Goal: Check status: Check status

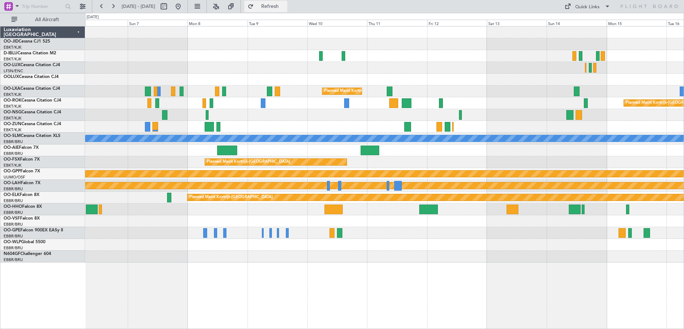
click at [274, 7] on button "Refresh" at bounding box center [265, 6] width 43 height 11
click at [104, 6] on button at bounding box center [101, 6] width 11 height 11
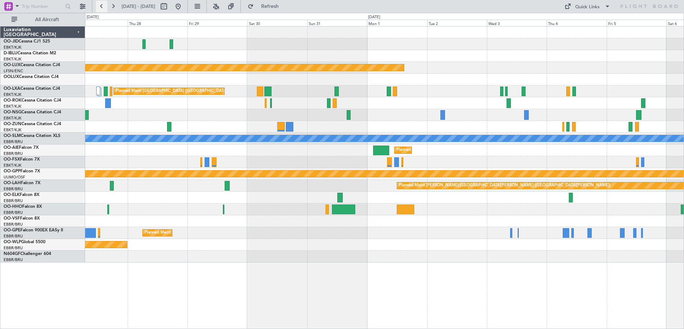
click at [104, 6] on button at bounding box center [101, 6] width 11 height 11
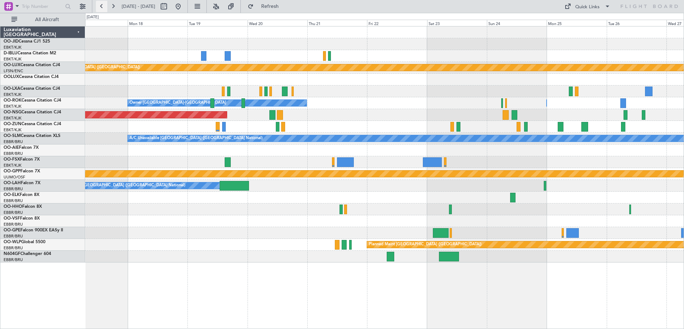
click at [104, 6] on button at bounding box center [101, 6] width 11 height 11
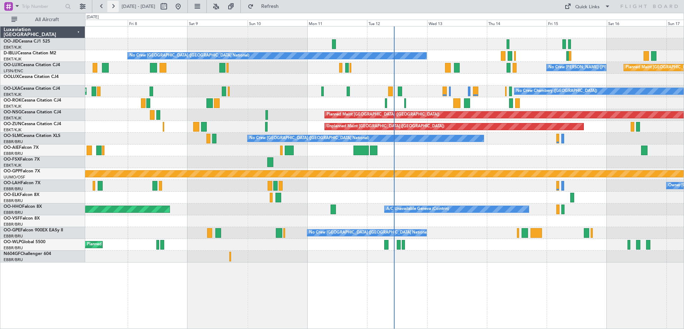
click at [113, 6] on button at bounding box center [112, 6] width 11 height 11
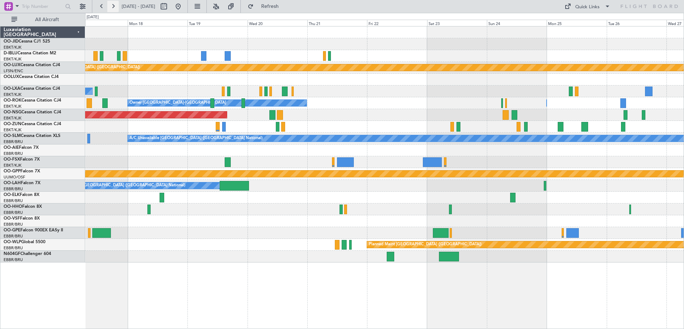
click at [116, 4] on button at bounding box center [112, 6] width 11 height 11
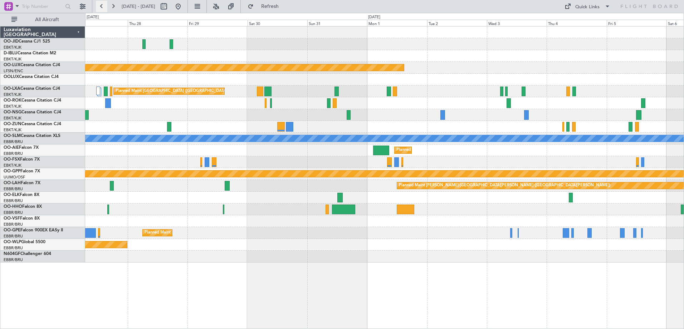
click at [106, 5] on button at bounding box center [101, 6] width 11 height 11
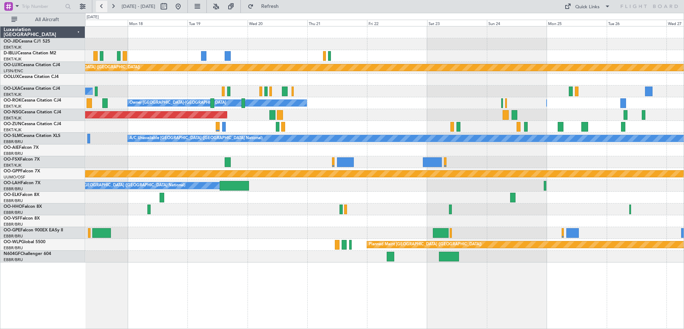
click at [103, 9] on button at bounding box center [101, 6] width 11 height 11
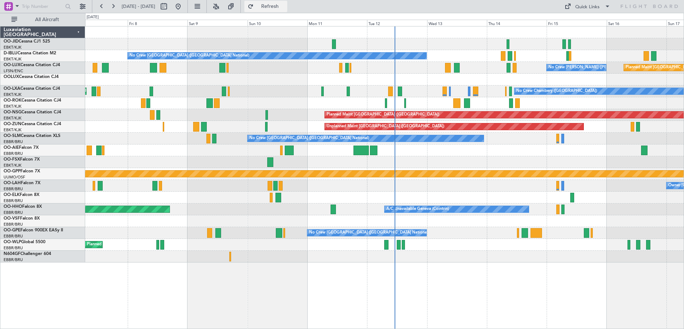
click at [283, 12] on button "Refresh" at bounding box center [265, 6] width 43 height 11
click at [117, 8] on button at bounding box center [112, 6] width 11 height 11
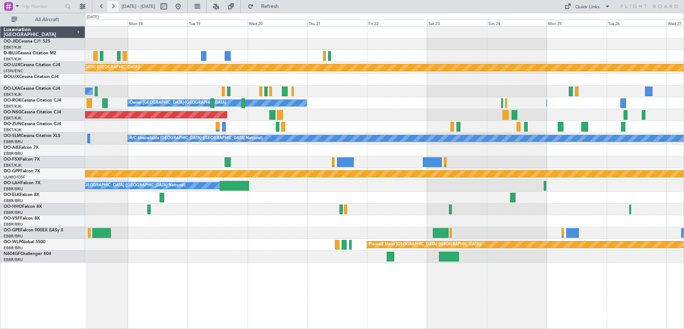
click at [114, 4] on button at bounding box center [112, 6] width 11 height 11
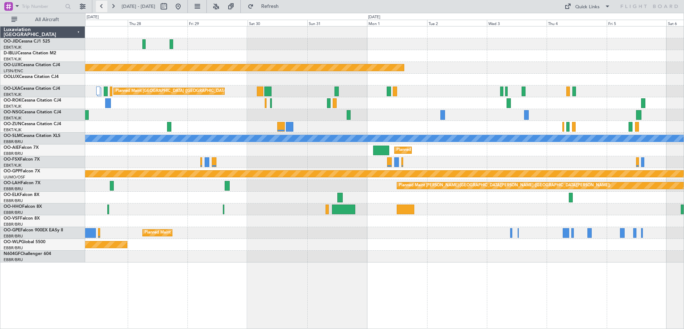
click at [103, 3] on button at bounding box center [101, 6] width 11 height 11
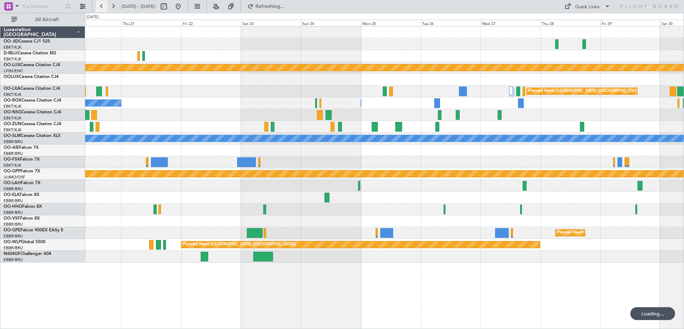
click at [103, 3] on button at bounding box center [101, 6] width 11 height 11
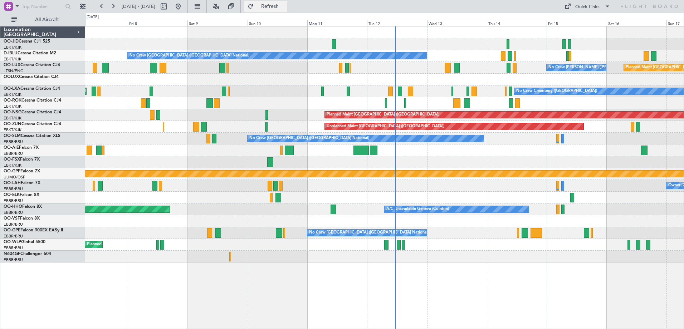
click at [277, 10] on button "Refresh" at bounding box center [265, 6] width 43 height 11
click at [111, 7] on button at bounding box center [112, 6] width 11 height 11
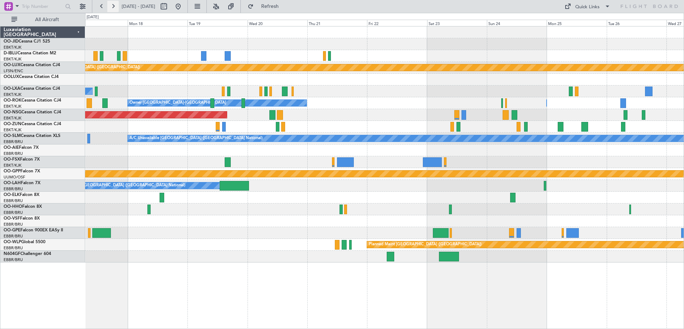
click at [111, 7] on button at bounding box center [112, 6] width 11 height 11
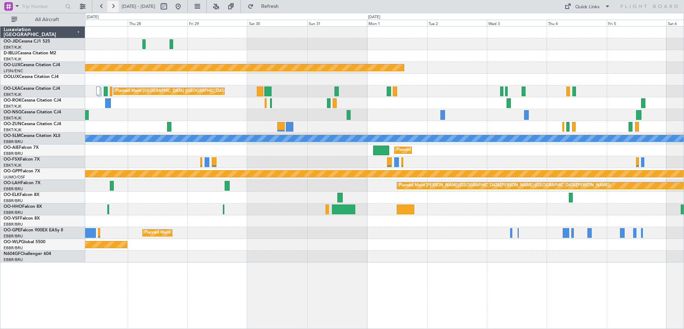
click at [111, 7] on button at bounding box center [112, 6] width 11 height 11
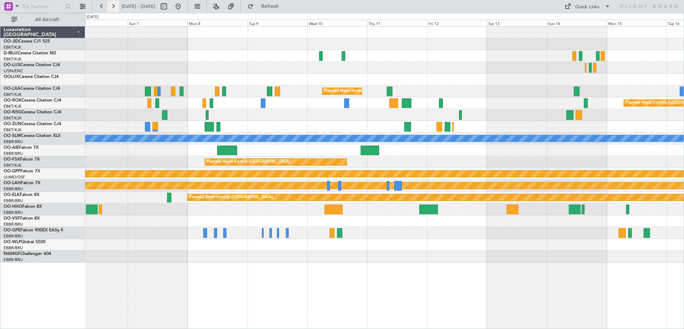
click at [111, 7] on button at bounding box center [112, 6] width 11 height 11
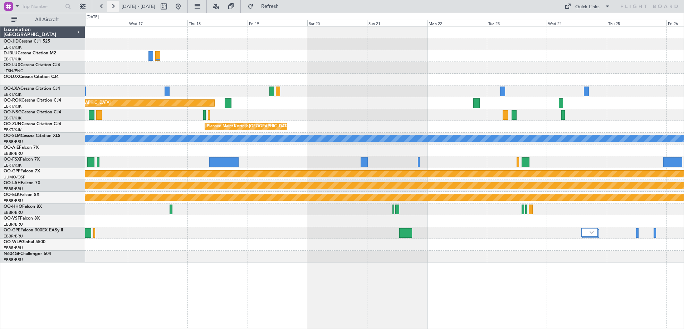
click at [117, 5] on button at bounding box center [112, 6] width 11 height 11
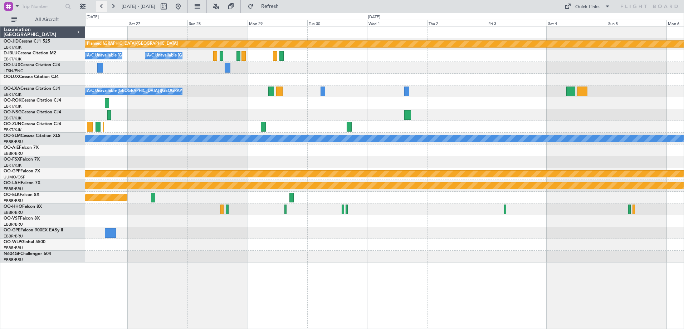
click at [106, 5] on button at bounding box center [101, 6] width 11 height 11
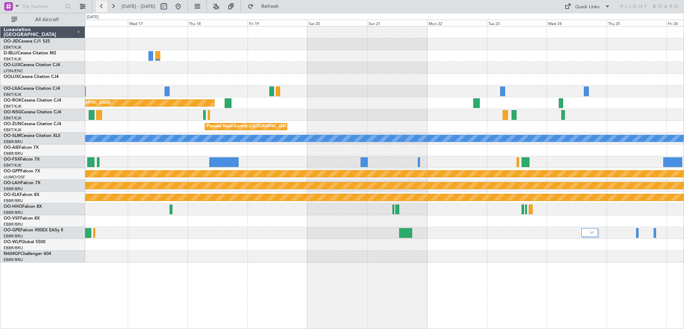
click at [100, 4] on button at bounding box center [101, 6] width 11 height 11
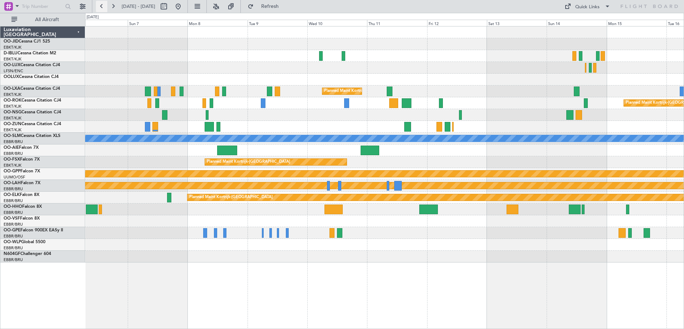
click at [102, 1] on button at bounding box center [101, 6] width 11 height 11
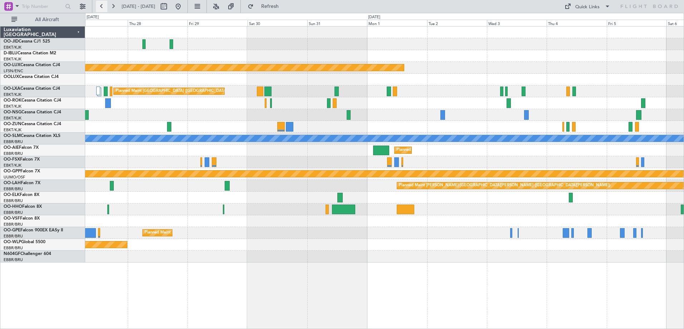
drag, startPoint x: 94, startPoint y: 10, endPoint x: 100, endPoint y: 6, distance: 6.8
click at [100, 6] on fb-range-datepicker "[DATE] - [DATE]" at bounding box center [140, 6] width 96 height 13
click at [100, 6] on button at bounding box center [101, 6] width 11 height 11
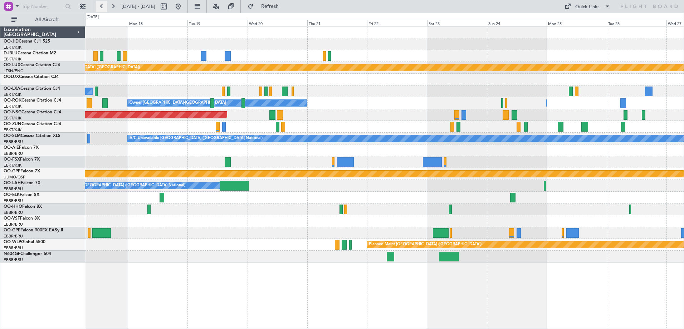
click at [100, 6] on button at bounding box center [101, 6] width 11 height 11
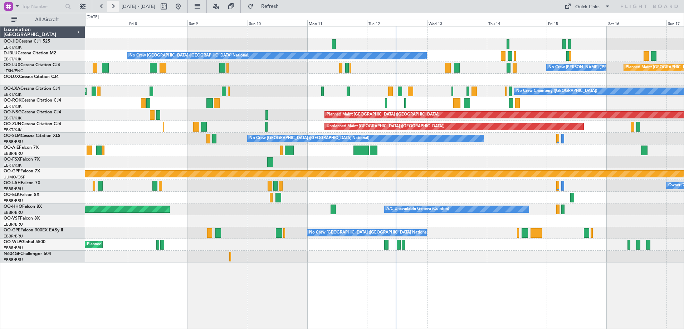
click at [116, 7] on button at bounding box center [112, 6] width 11 height 11
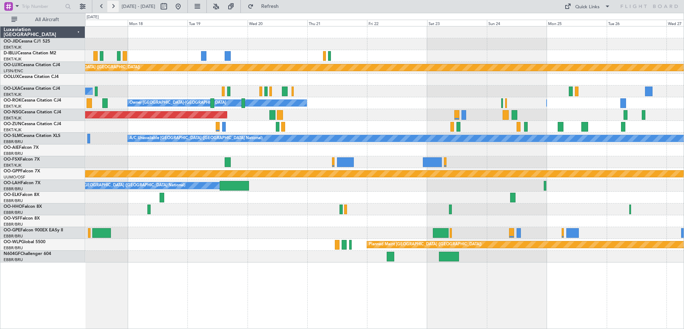
click at [116, 7] on button at bounding box center [112, 6] width 11 height 11
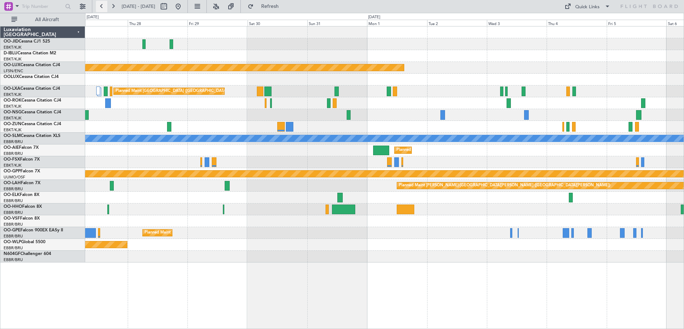
click at [105, 5] on button at bounding box center [101, 6] width 11 height 11
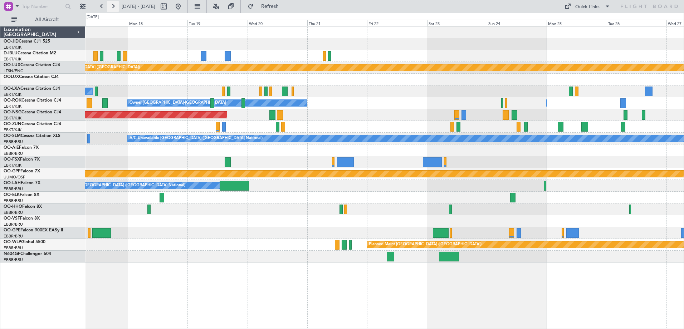
click at [116, 9] on button at bounding box center [112, 6] width 11 height 11
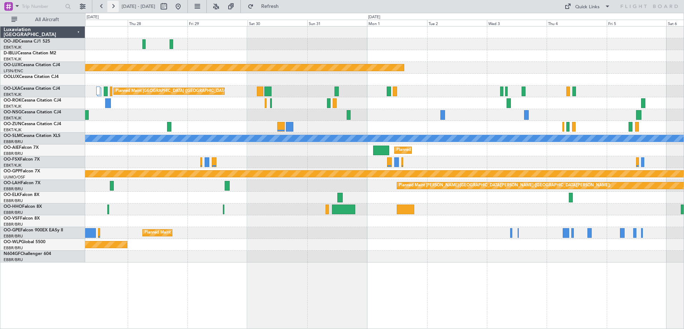
click at [116, 9] on button at bounding box center [112, 6] width 11 height 11
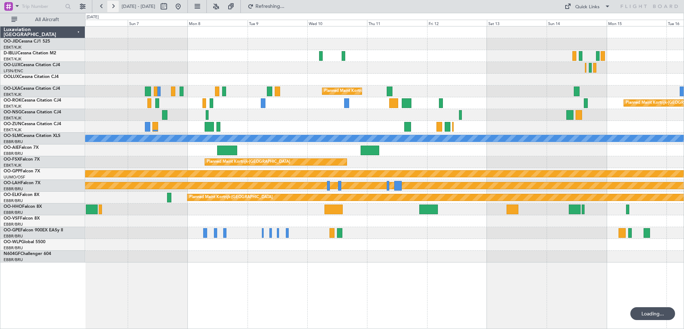
click at [116, 9] on button at bounding box center [112, 6] width 11 height 11
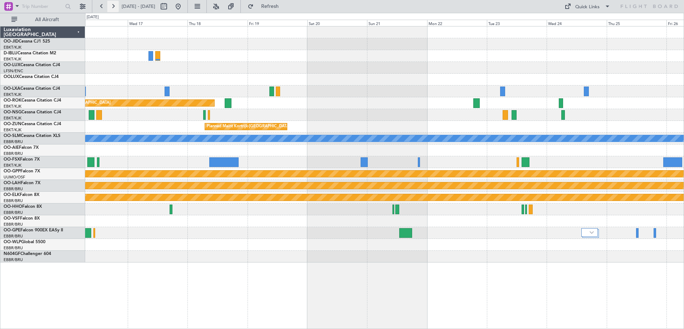
click at [116, 9] on button at bounding box center [112, 6] width 11 height 11
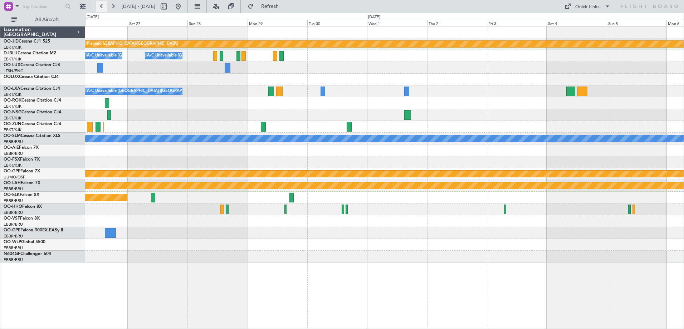
click at [99, 4] on button at bounding box center [101, 6] width 11 height 11
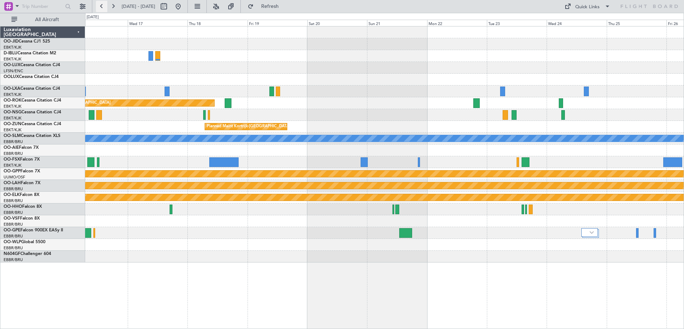
click at [99, 4] on button at bounding box center [101, 6] width 11 height 11
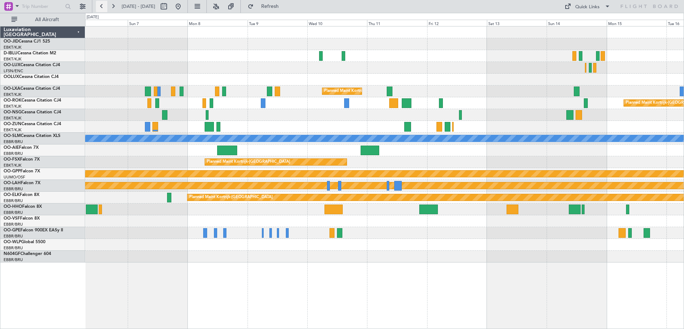
click at [99, 4] on button at bounding box center [101, 6] width 11 height 11
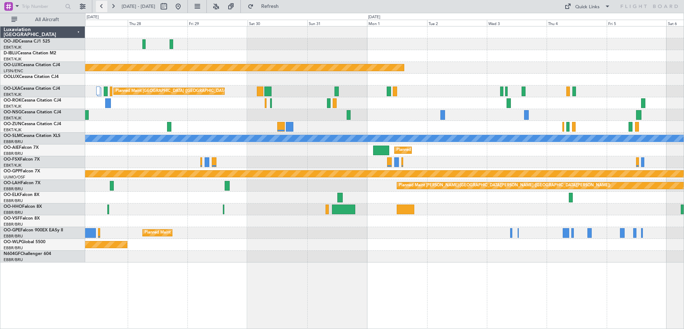
click at [99, 4] on button at bounding box center [101, 6] width 11 height 11
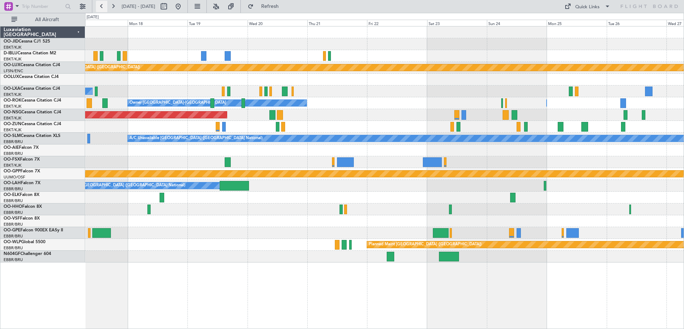
click at [99, 4] on button at bounding box center [101, 6] width 11 height 11
